Goal: Communication & Community: Answer question/provide support

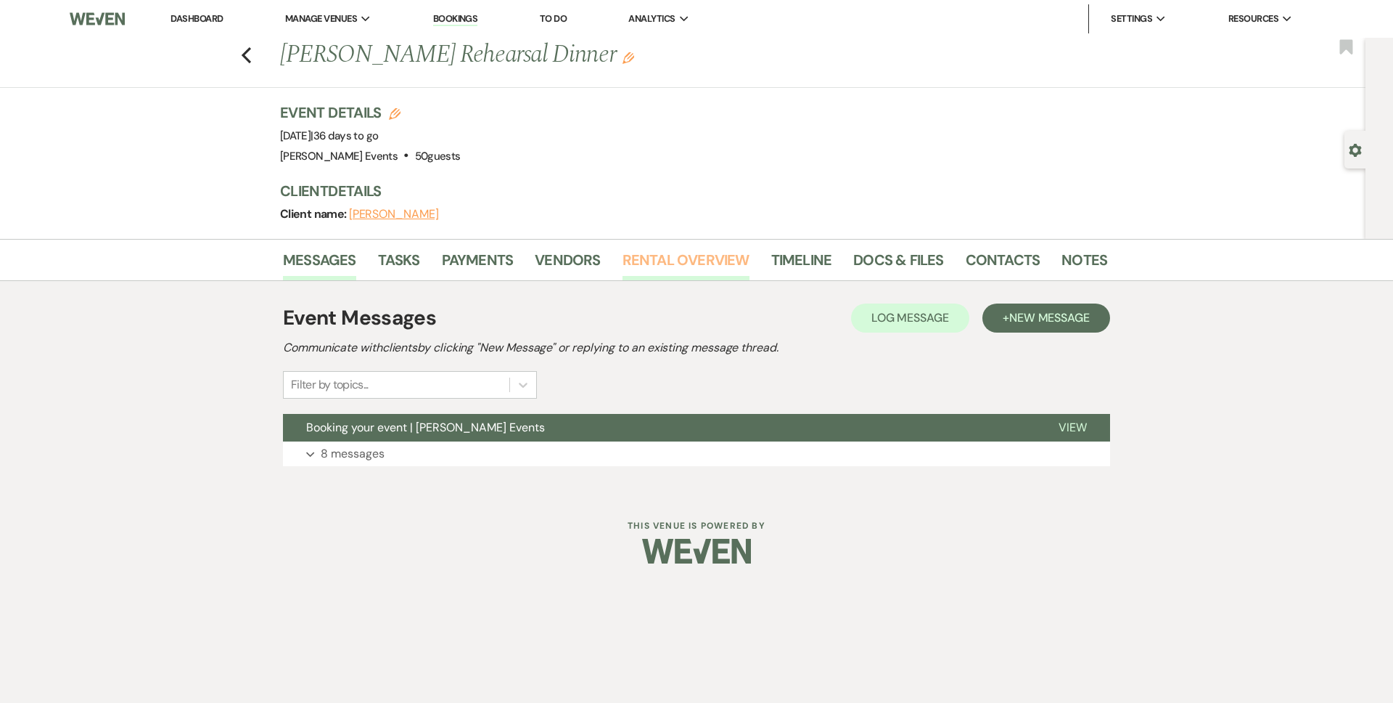
click at [665, 259] on link "Rental Overview" at bounding box center [686, 264] width 127 height 32
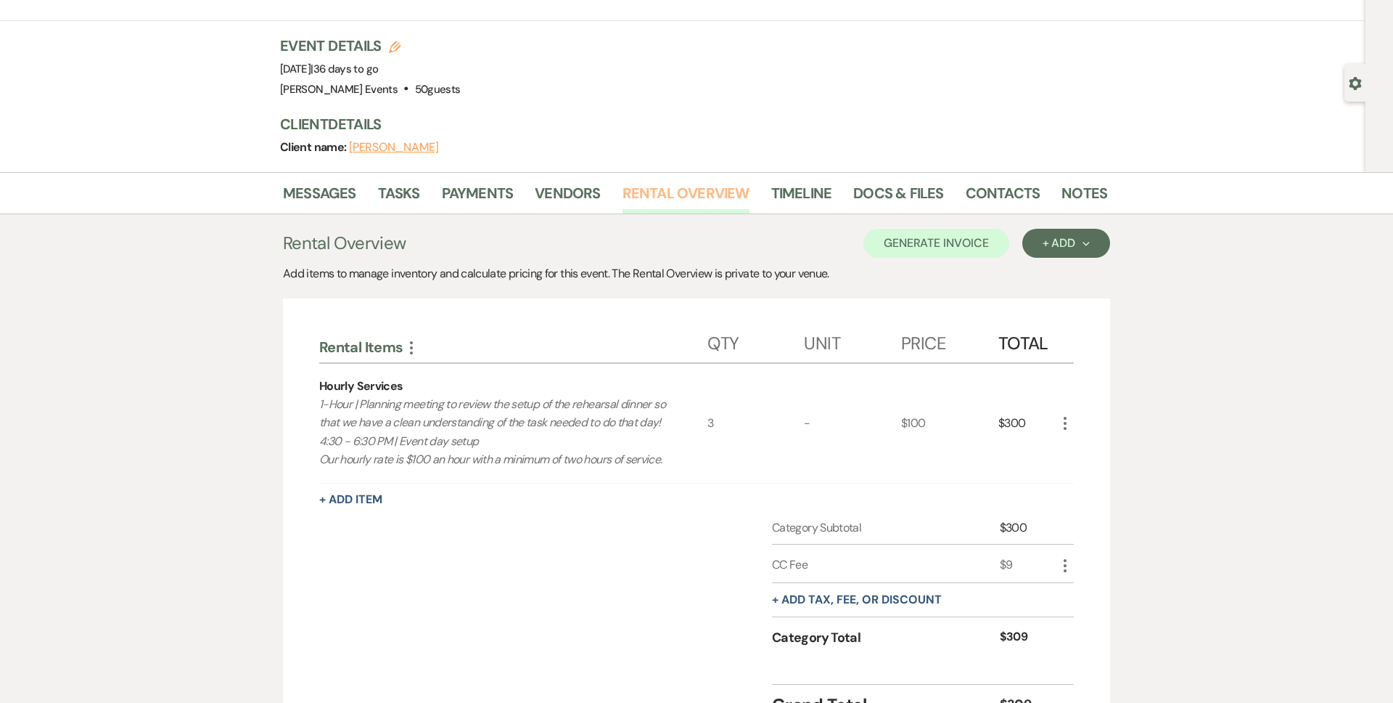
scroll to position [13, 0]
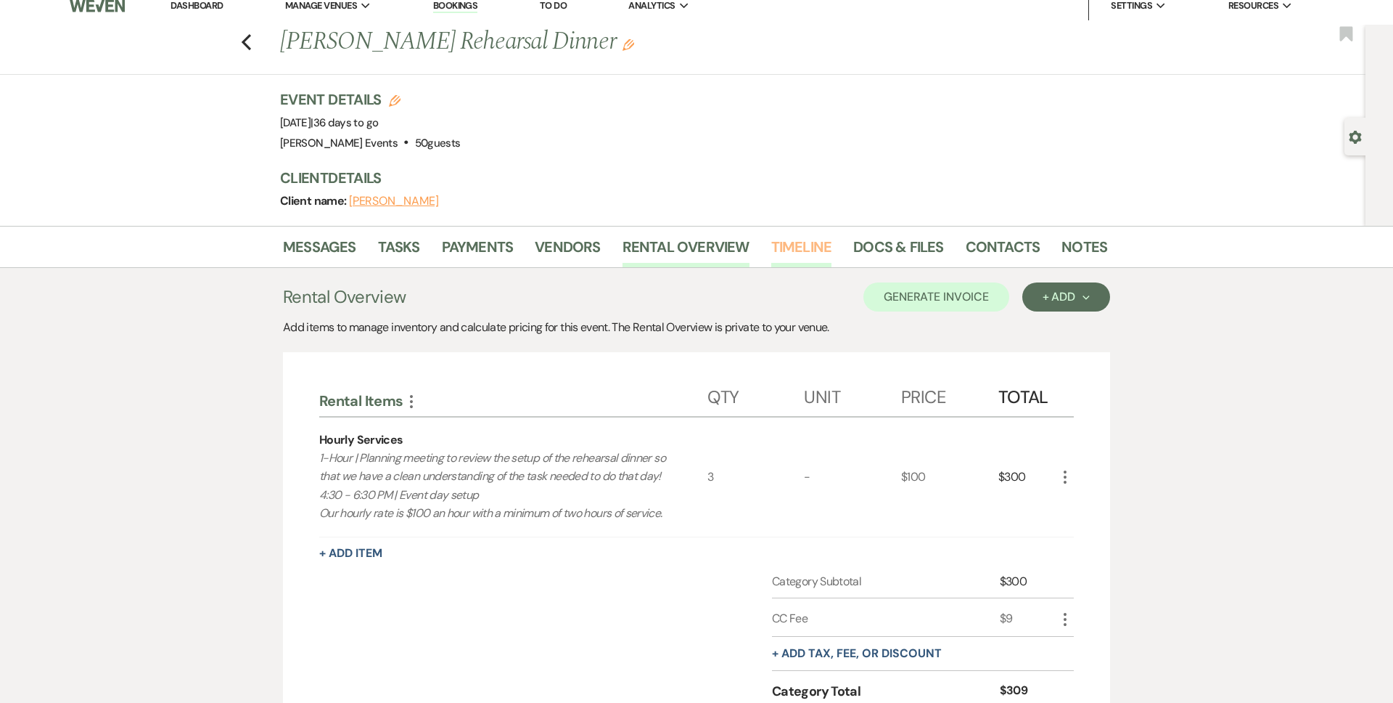
click at [775, 245] on link "Timeline" at bounding box center [801, 251] width 61 height 32
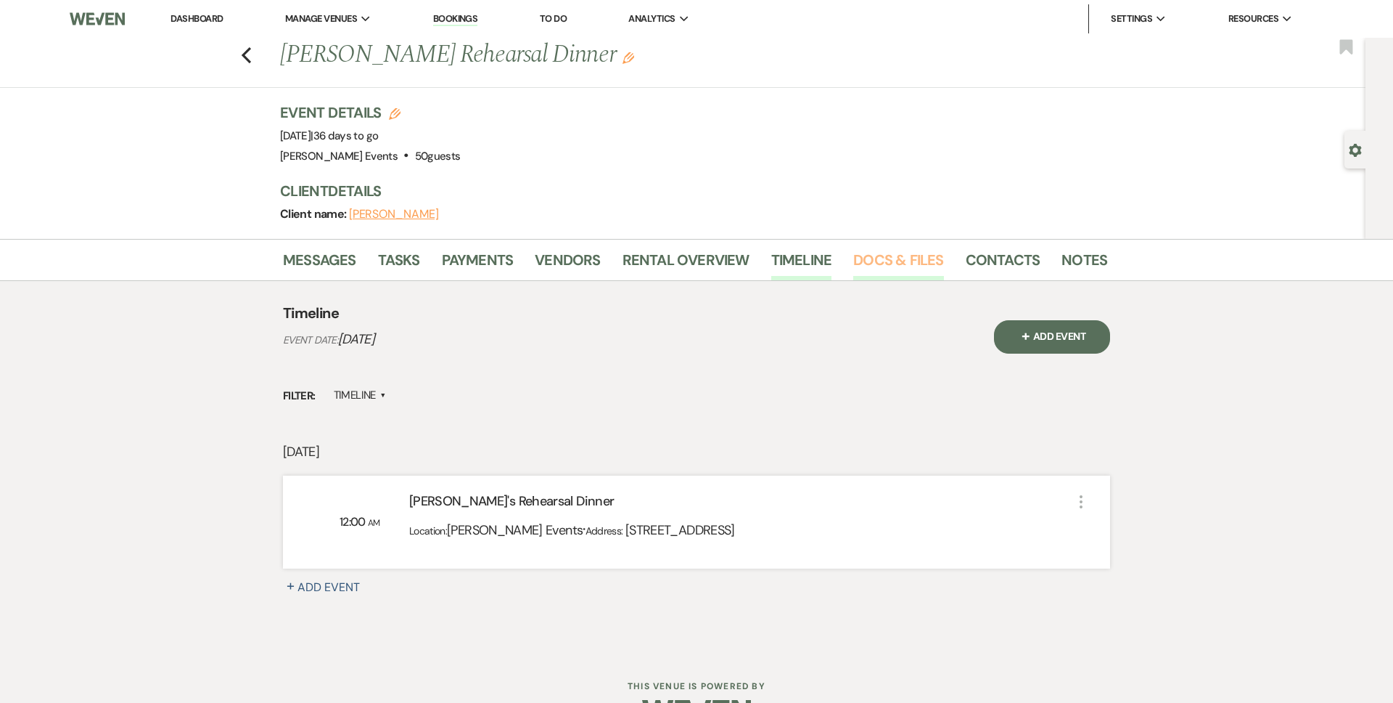
click at [880, 258] on link "Docs & Files" at bounding box center [898, 264] width 90 height 32
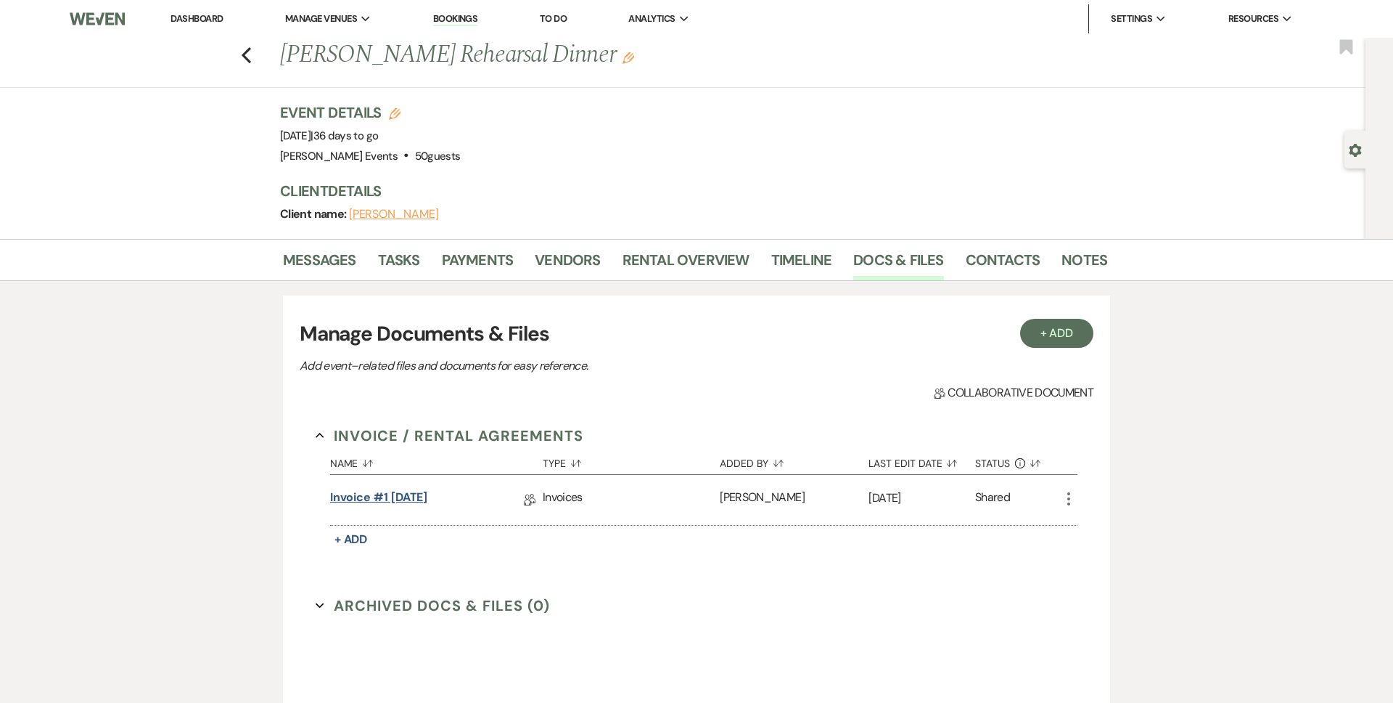
click at [419, 499] on link "Invoice #1 [DATE]" at bounding box center [379, 499] width 98 height 22
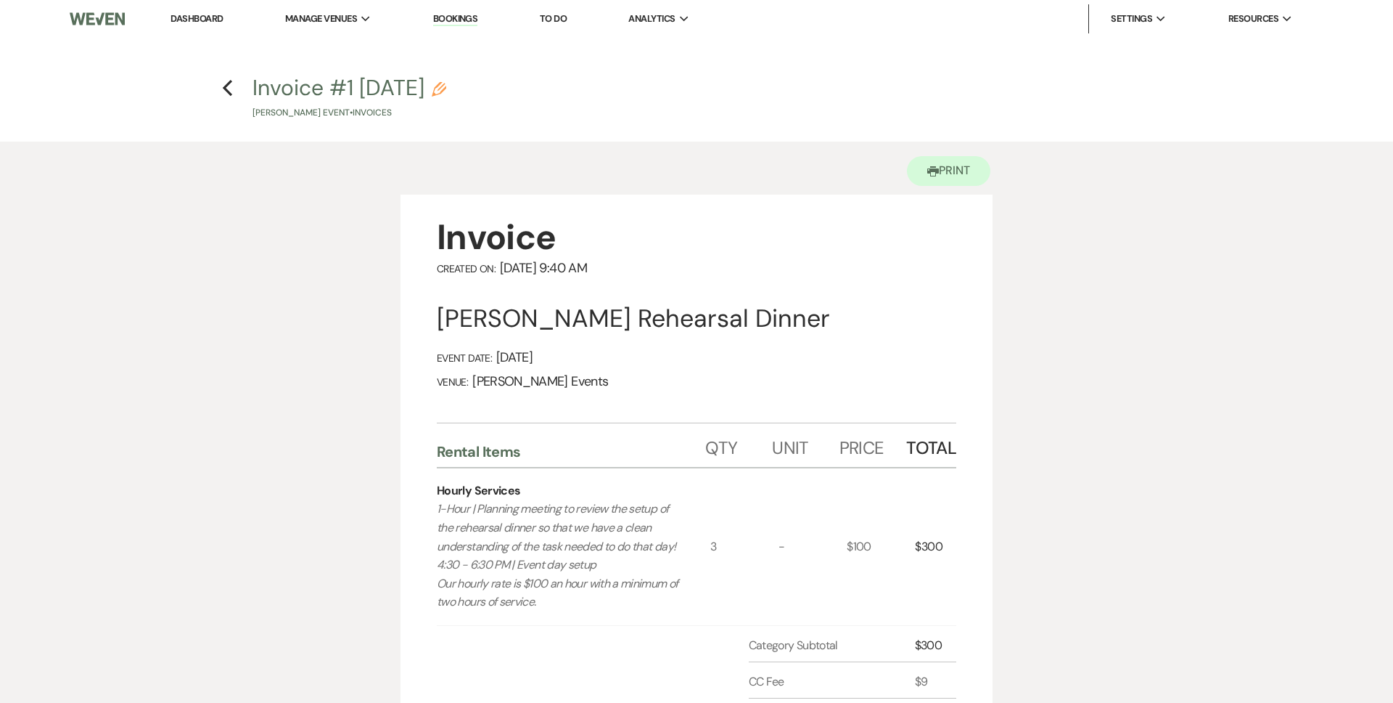
click at [237, 90] on h4 "Previous Invoice #1 [DATE] Pencil [PERSON_NAME] Event • Invoices" at bounding box center [696, 96] width 1045 height 47
click at [227, 90] on use "button" at bounding box center [227, 88] width 9 height 16
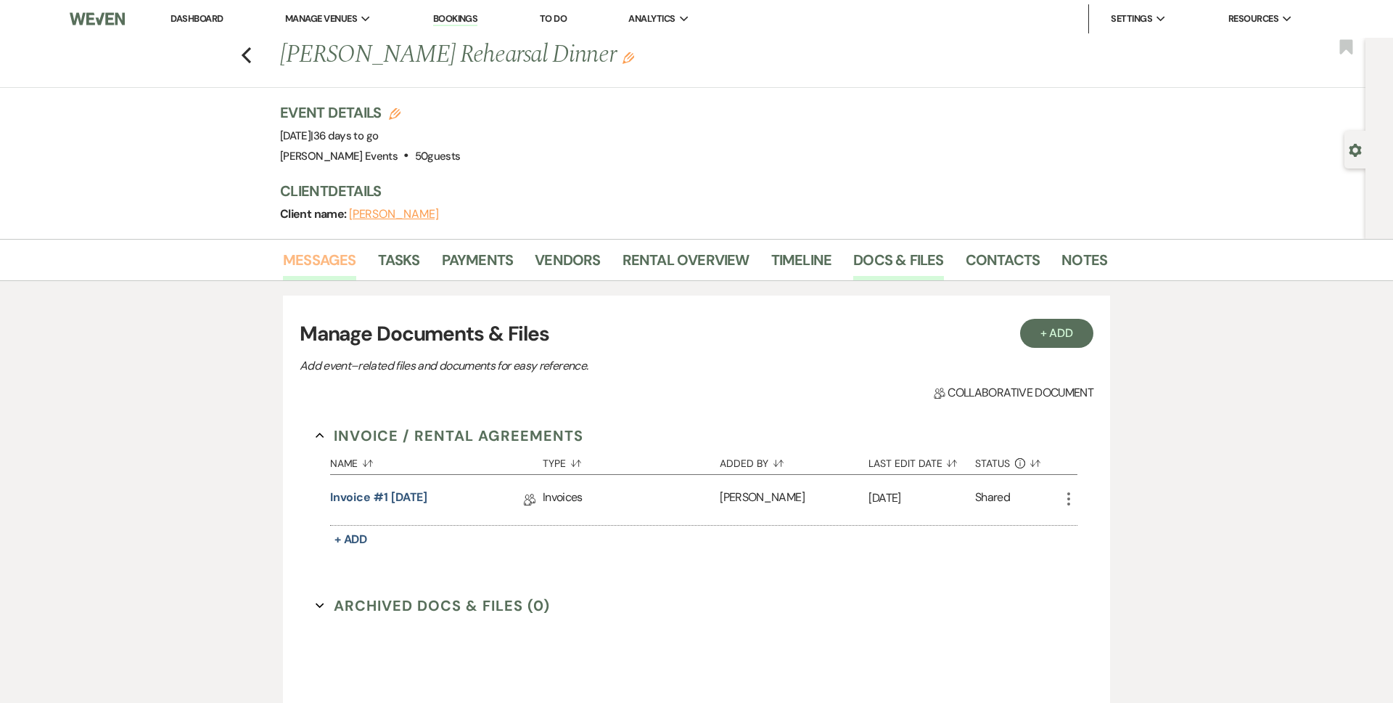
click at [314, 252] on link "Messages" at bounding box center [319, 264] width 73 height 32
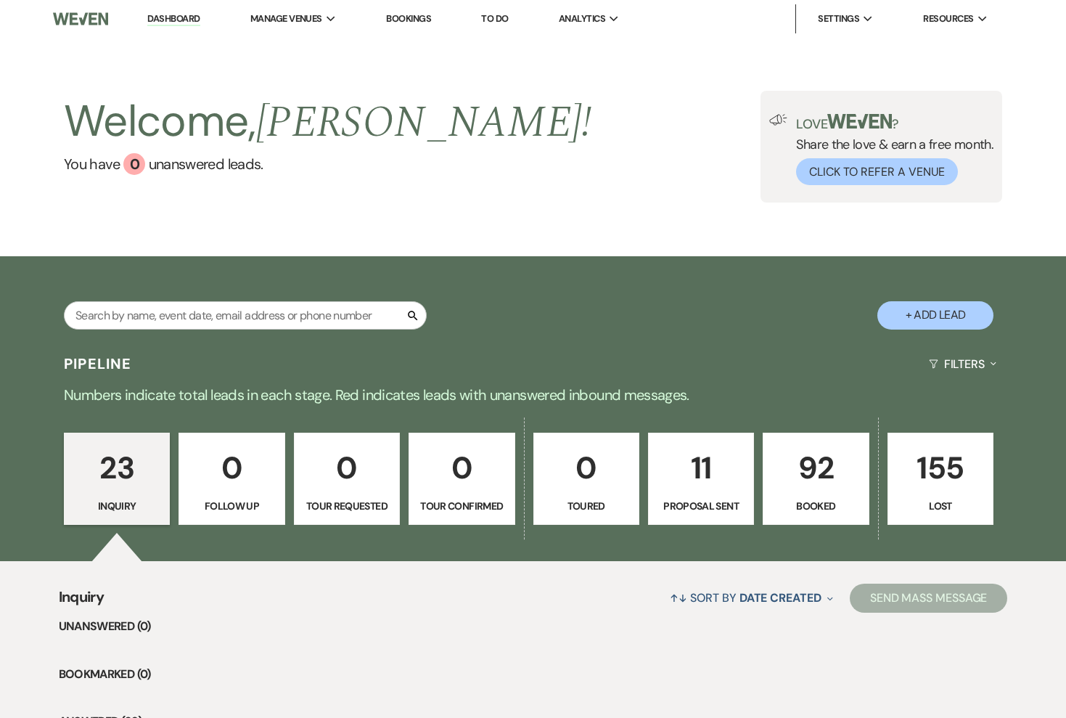
click at [798, 491] on p "92" at bounding box center [815, 467] width 87 height 49
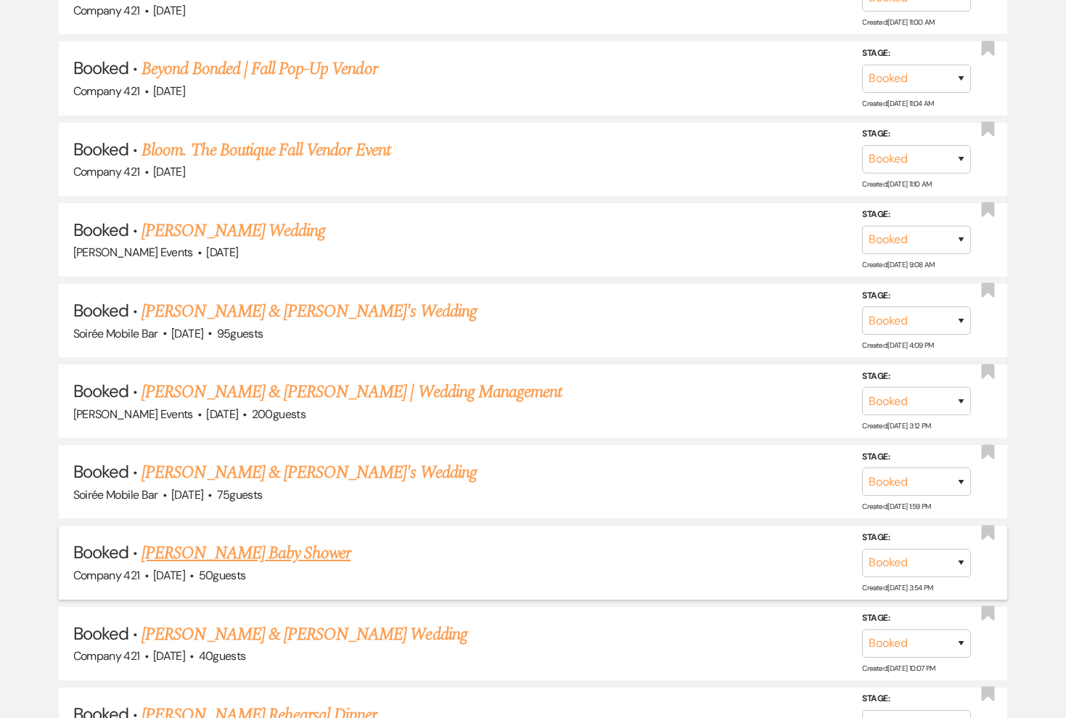
scroll to position [859, 0]
click at [244, 628] on link "[PERSON_NAME] & [PERSON_NAME] Wedding" at bounding box center [304, 634] width 325 height 26
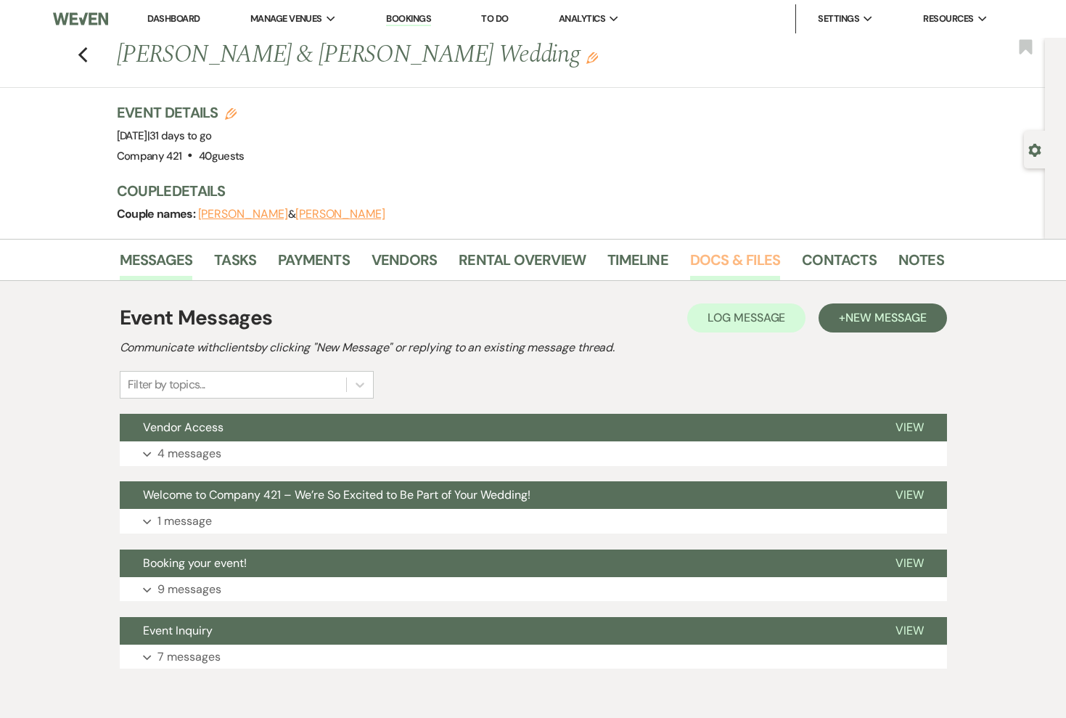
click at [721, 258] on link "Docs & Files" at bounding box center [735, 264] width 90 height 32
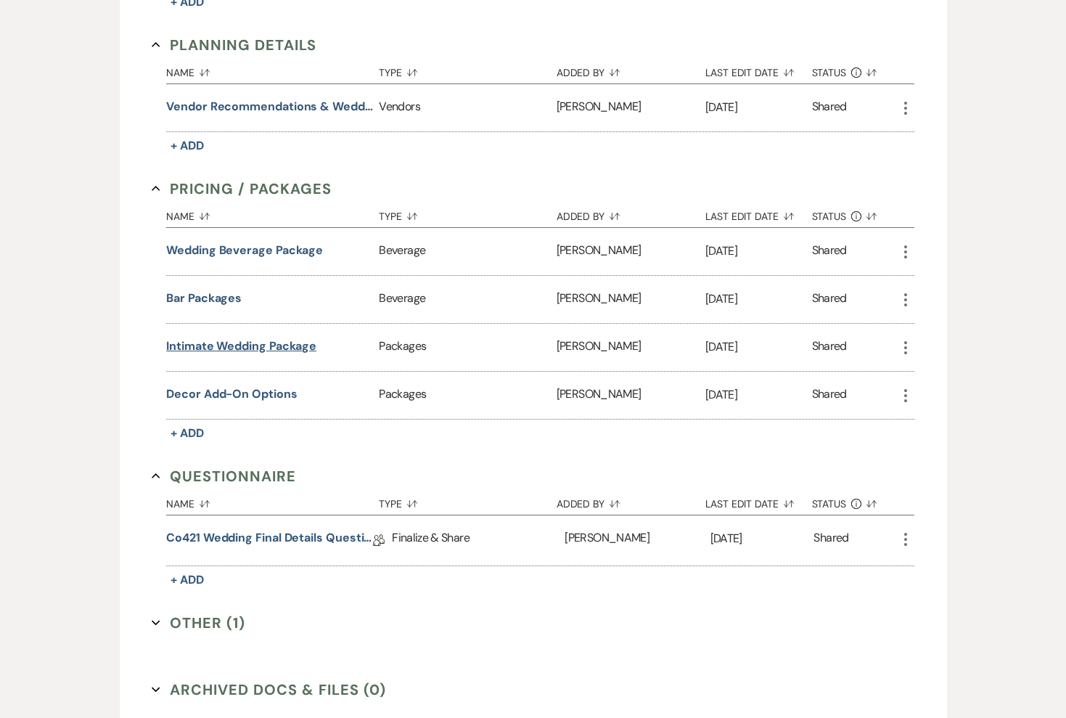
scroll to position [941, 0]
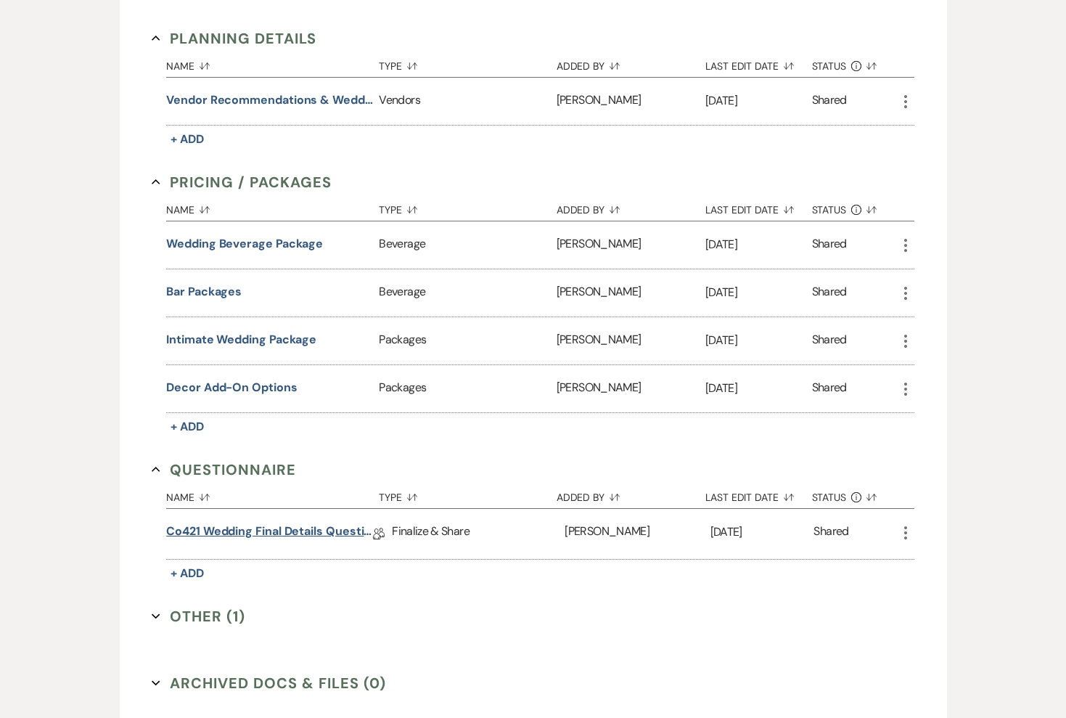
click at [276, 526] on link "Co421 Wedding Final Details Questionnare" at bounding box center [269, 534] width 207 height 22
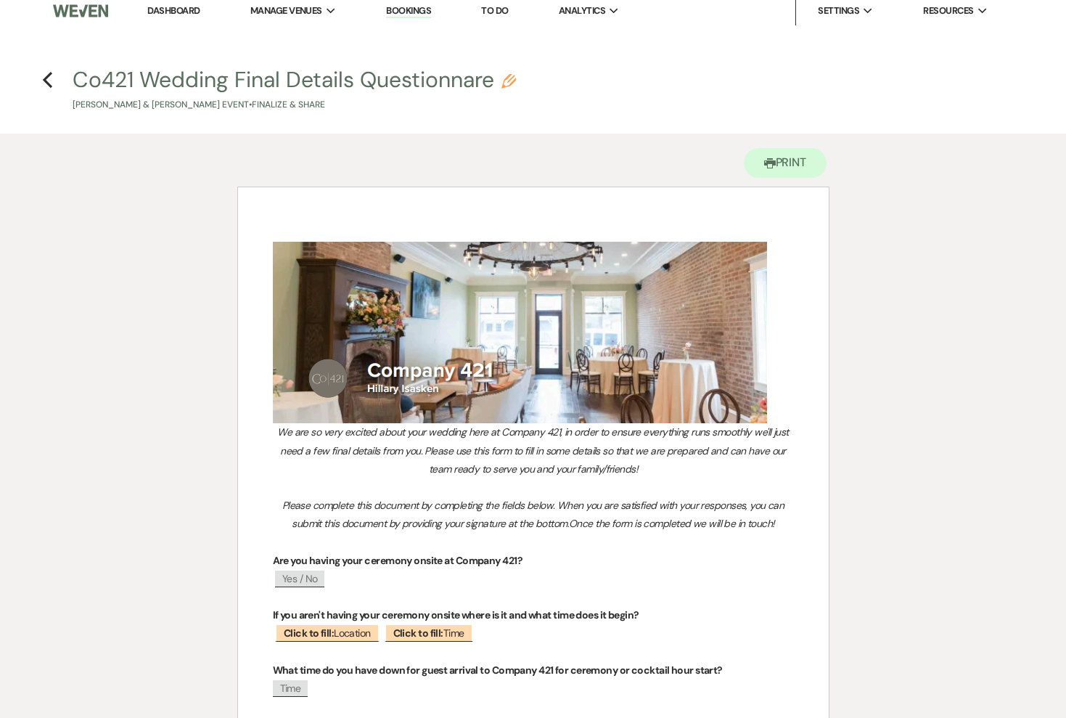
scroll to position [12, 0]
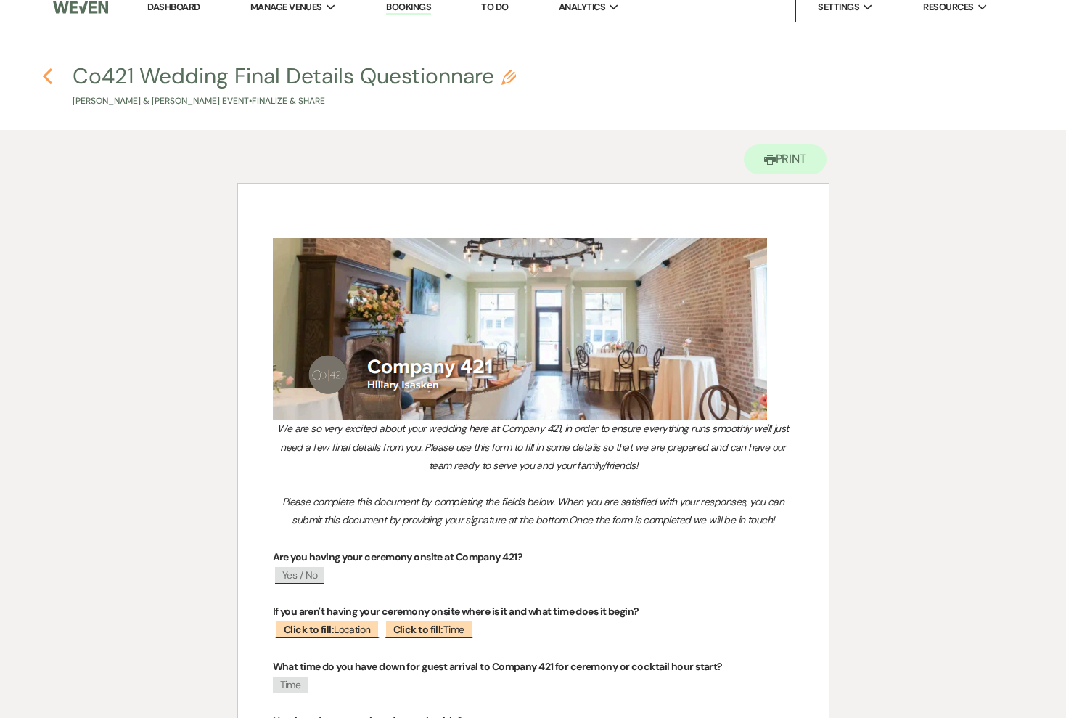
click at [48, 79] on use "button" at bounding box center [47, 76] width 9 height 16
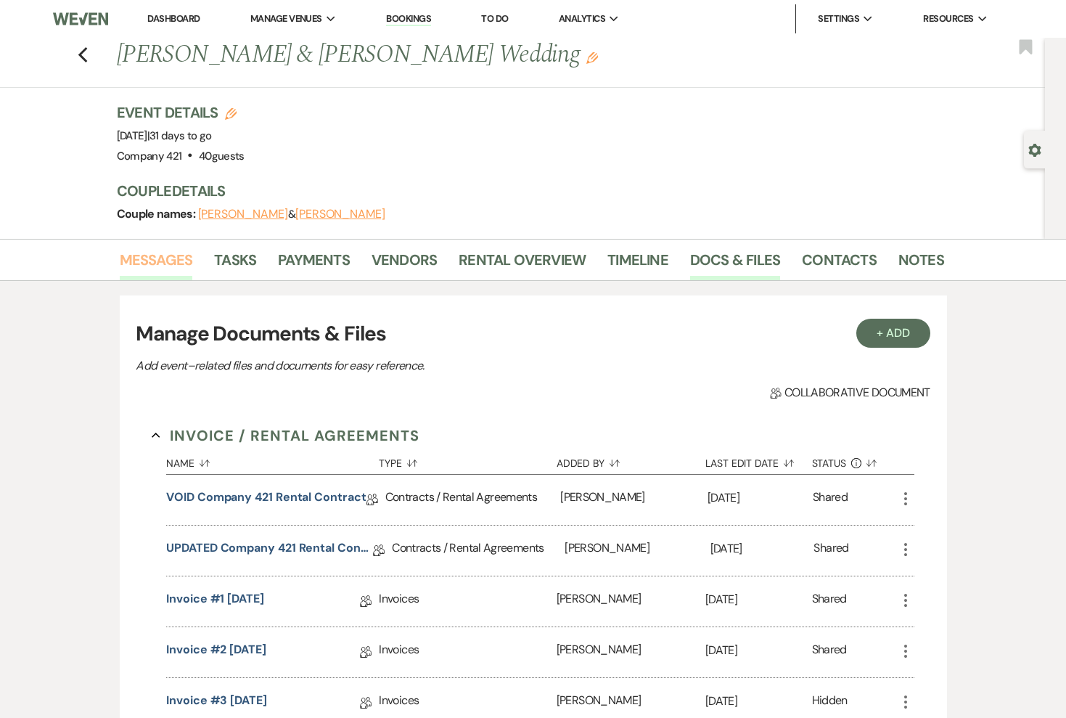
click at [141, 253] on link "Messages" at bounding box center [156, 264] width 73 height 32
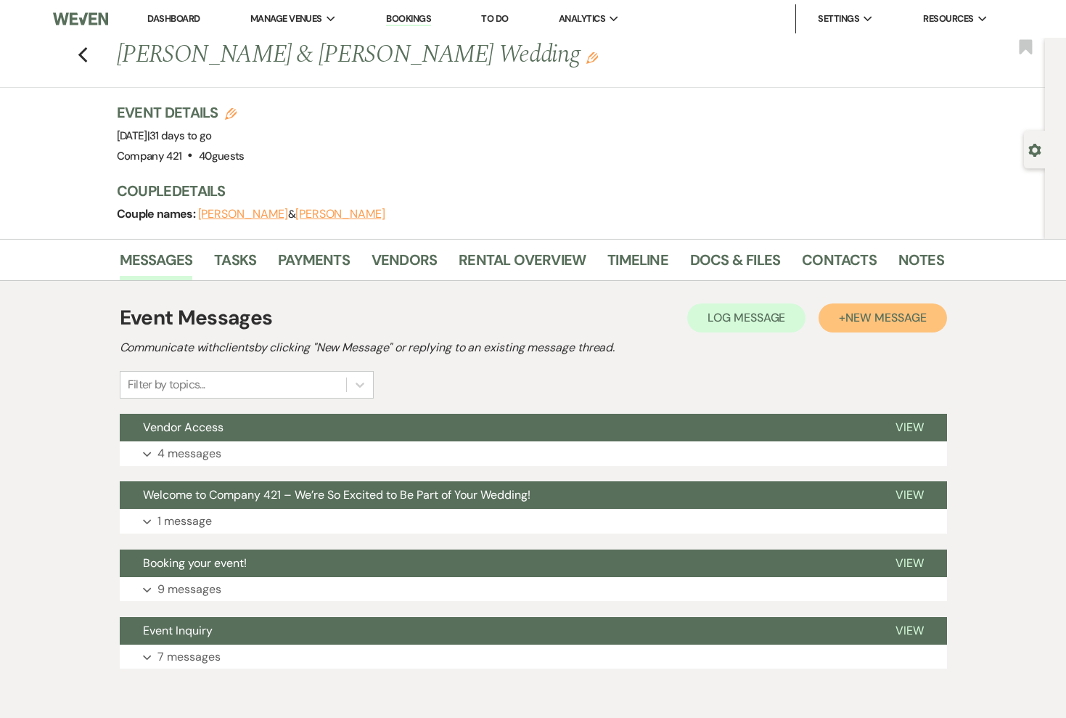
click at [893, 324] on span "New Message" at bounding box center [885, 317] width 81 height 15
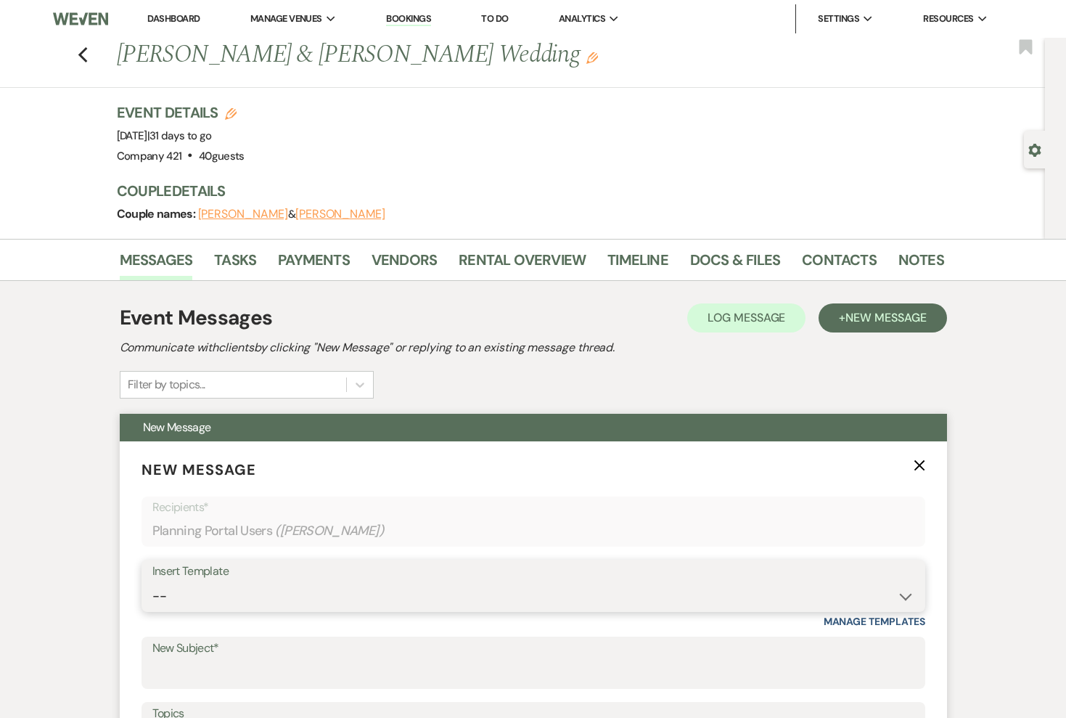
click at [434, 600] on select "-- Weven Planning Portal Introduction (Booked Events) Initial Inquiry Response …" at bounding box center [533, 596] width 762 height 28
select select "4851"
type input "Friendly Reminder: Final Details Questionnaire for Your Wedding"
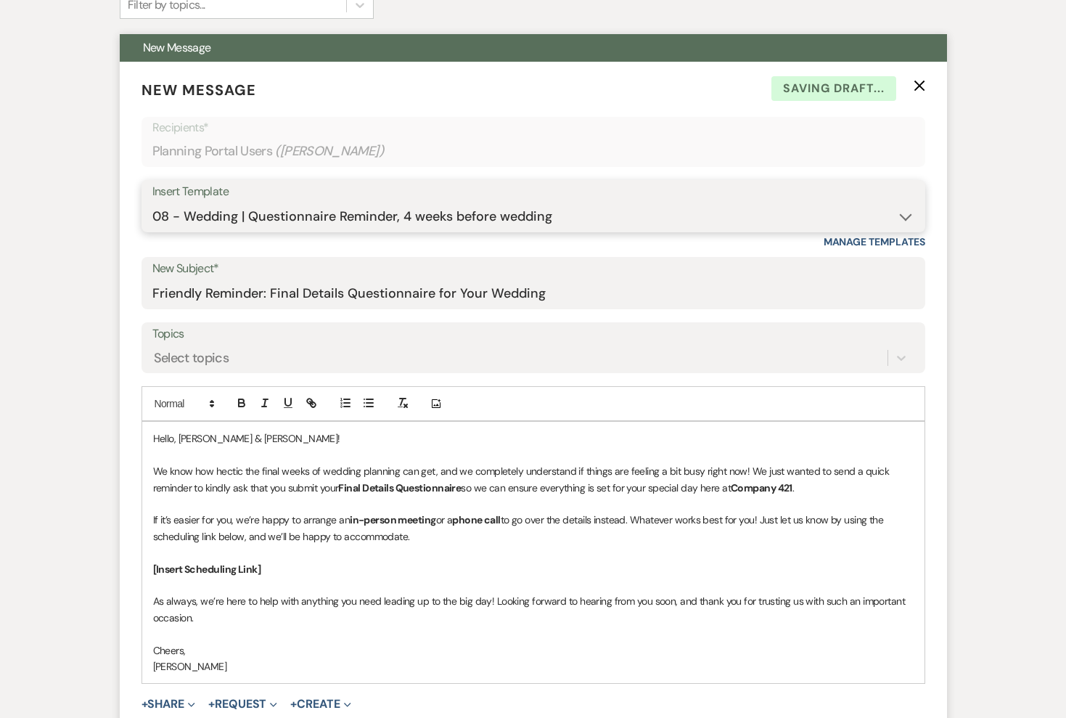
scroll to position [383, 0]
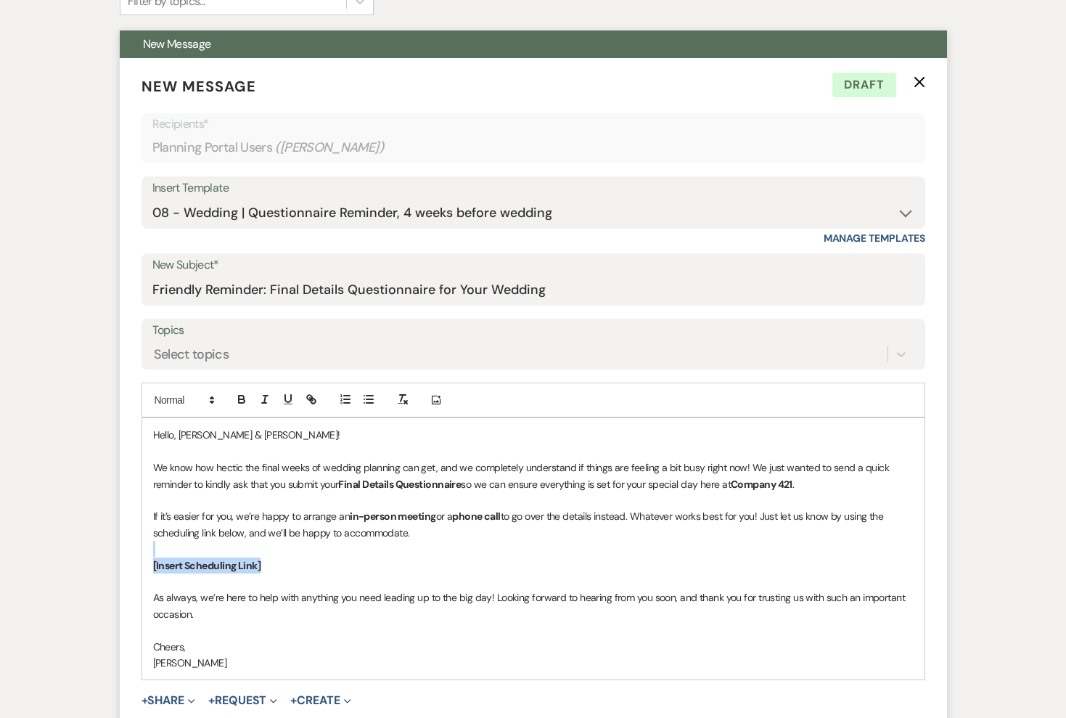
drag, startPoint x: 269, startPoint y: 566, endPoint x: 154, endPoint y: 552, distance: 115.6
click at [154, 552] on div "Hello, [PERSON_NAME] & [PERSON_NAME]! We know how hectic the final weeks of wed…" at bounding box center [533, 548] width 782 height 261
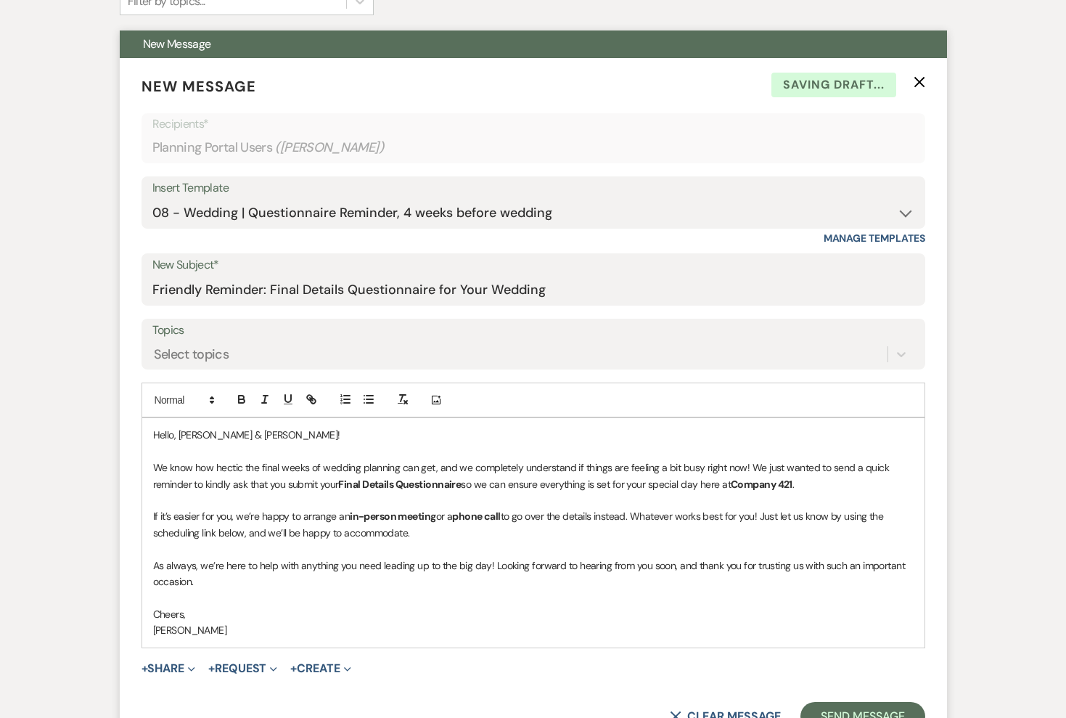
scroll to position [394, 0]
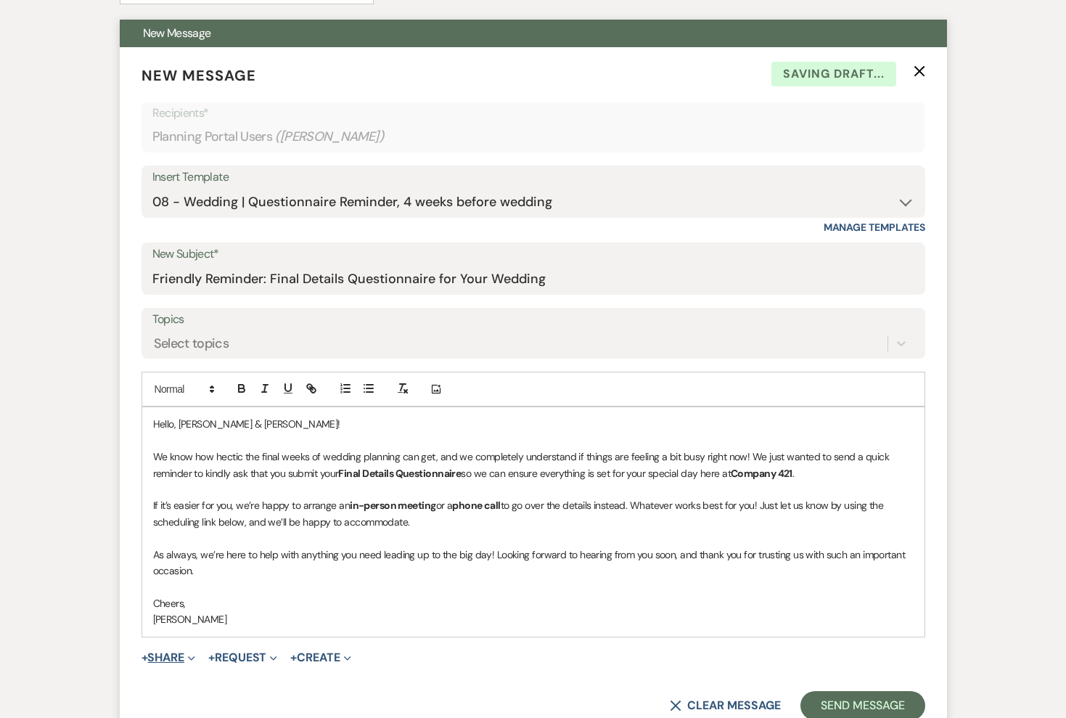
click at [165, 654] on button "+ Share Expand" at bounding box center [169, 658] width 54 height 12
click at [234, 679] on span "Doc Upload Documents" at bounding box center [200, 686] width 83 height 15
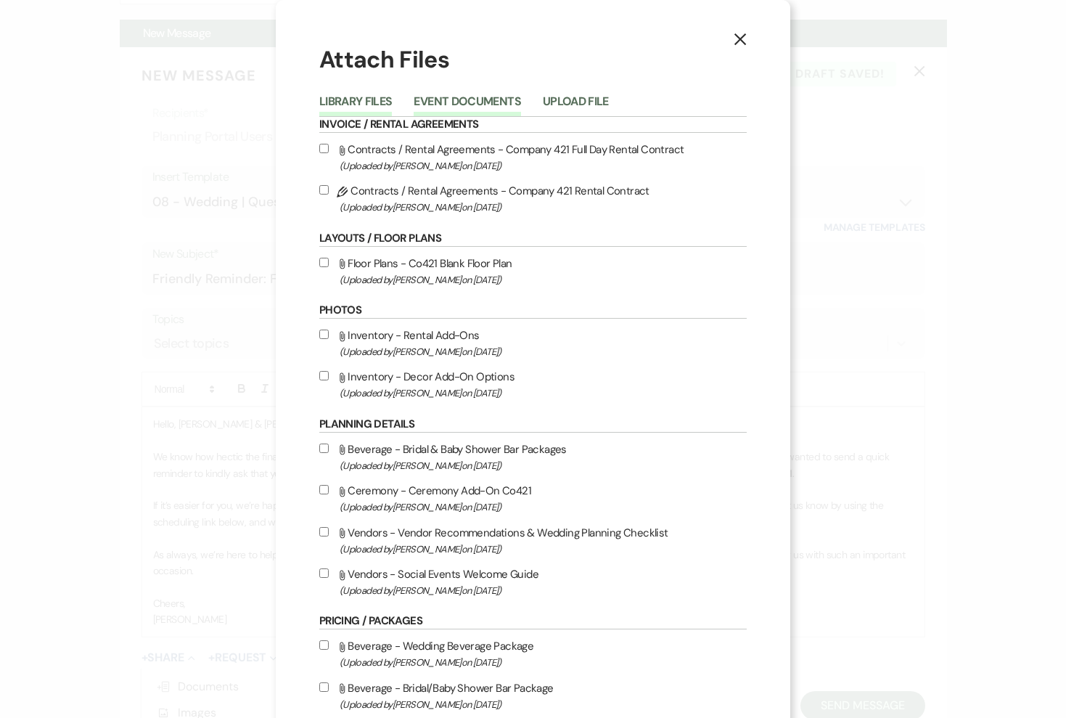
click at [501, 102] on button "Event Documents" at bounding box center [467, 106] width 107 height 20
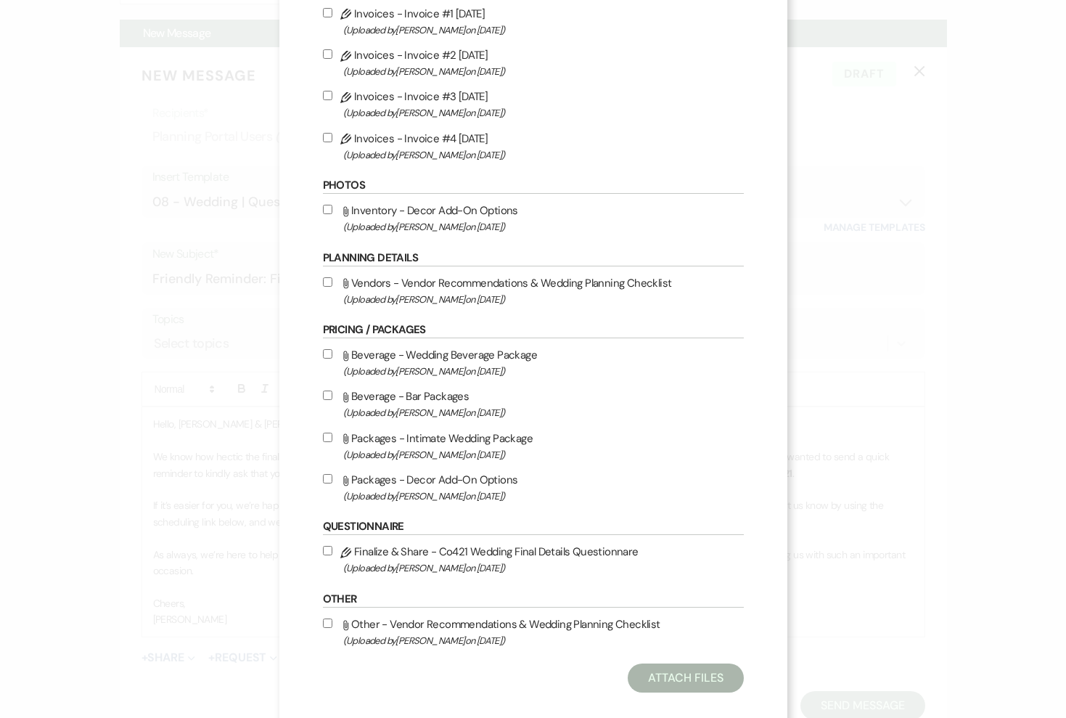
scroll to position [225, 0]
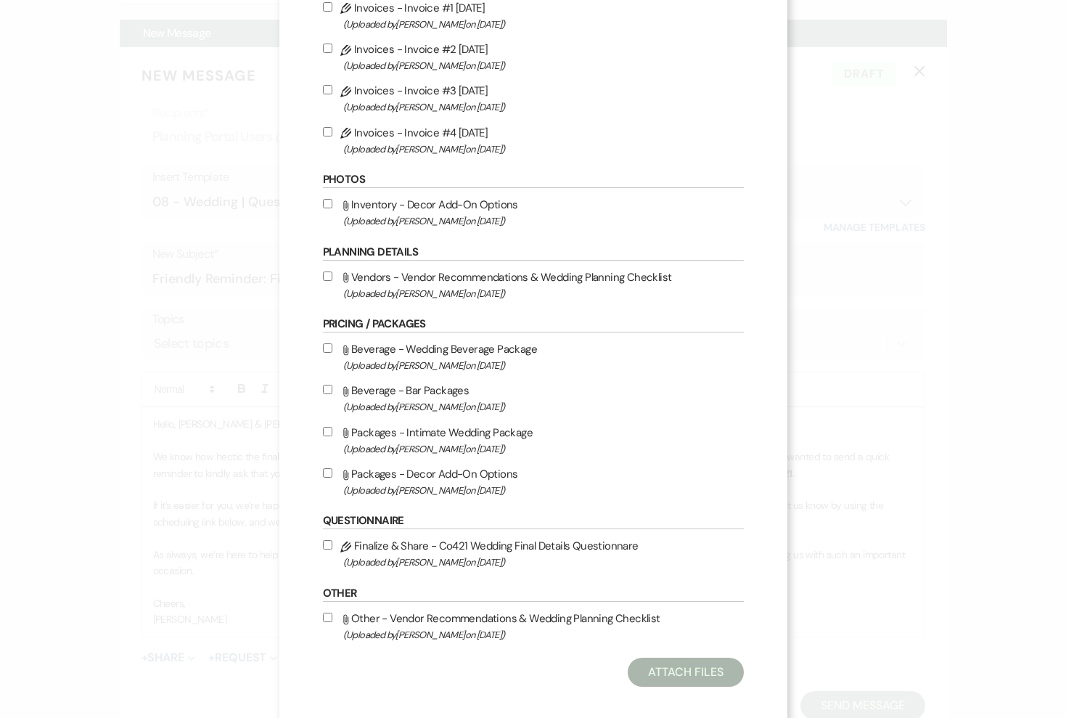
click at [411, 557] on label "Pencil Finalize & Share - Co421 Wedding Final Details Questionnare (Uploaded by…" at bounding box center [533, 553] width 421 height 34
click at [332, 549] on input "Pencil Finalize & Share - Co421 Wedding Final Details Questionnare (Uploaded by…" at bounding box center [327, 544] width 9 height 9
checkbox input "true"
click at [660, 685] on button "Attach Files" at bounding box center [685, 672] width 115 height 29
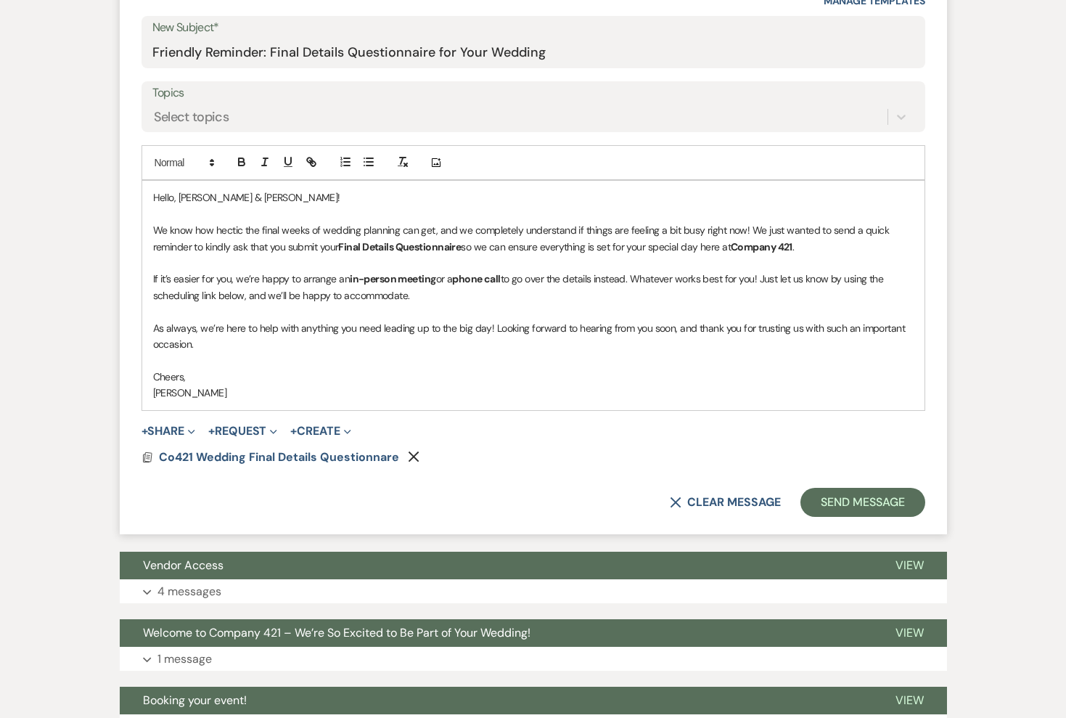
scroll to position [630, 0]
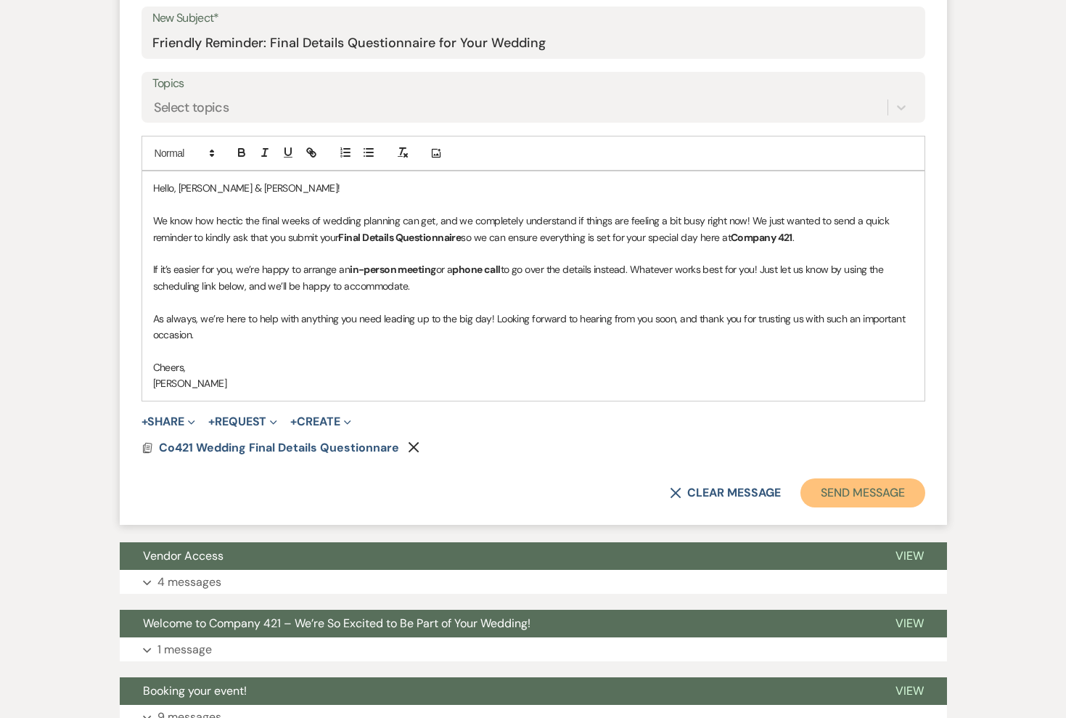
click at [862, 498] on button "Send Message" at bounding box center [862, 492] width 124 height 29
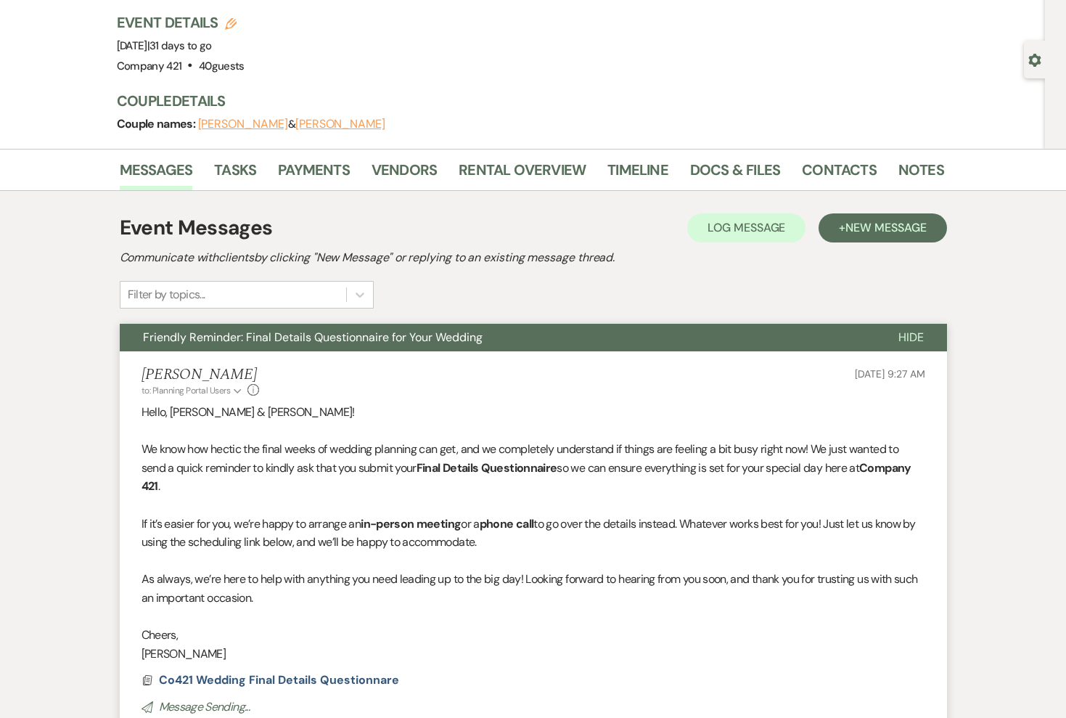
scroll to position [44, 0]
